Goal: Browse casually: Explore the website without a specific task or goal

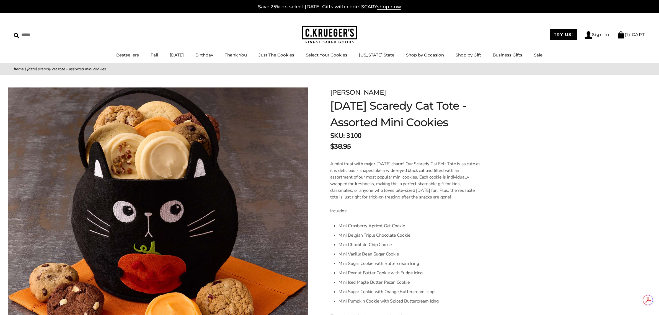
click at [325, 40] on img at bounding box center [329, 35] width 55 height 18
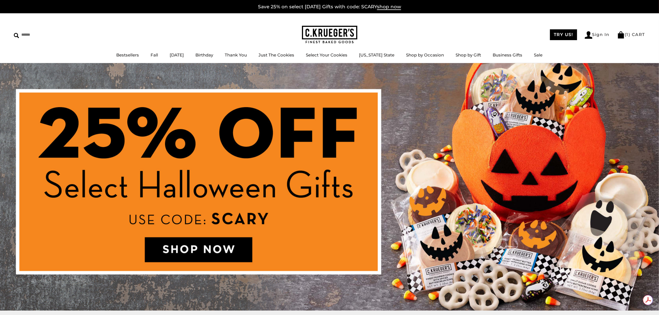
click at [267, 221] on img at bounding box center [329, 187] width 659 height 248
